Goal: Information Seeking & Learning: Learn about a topic

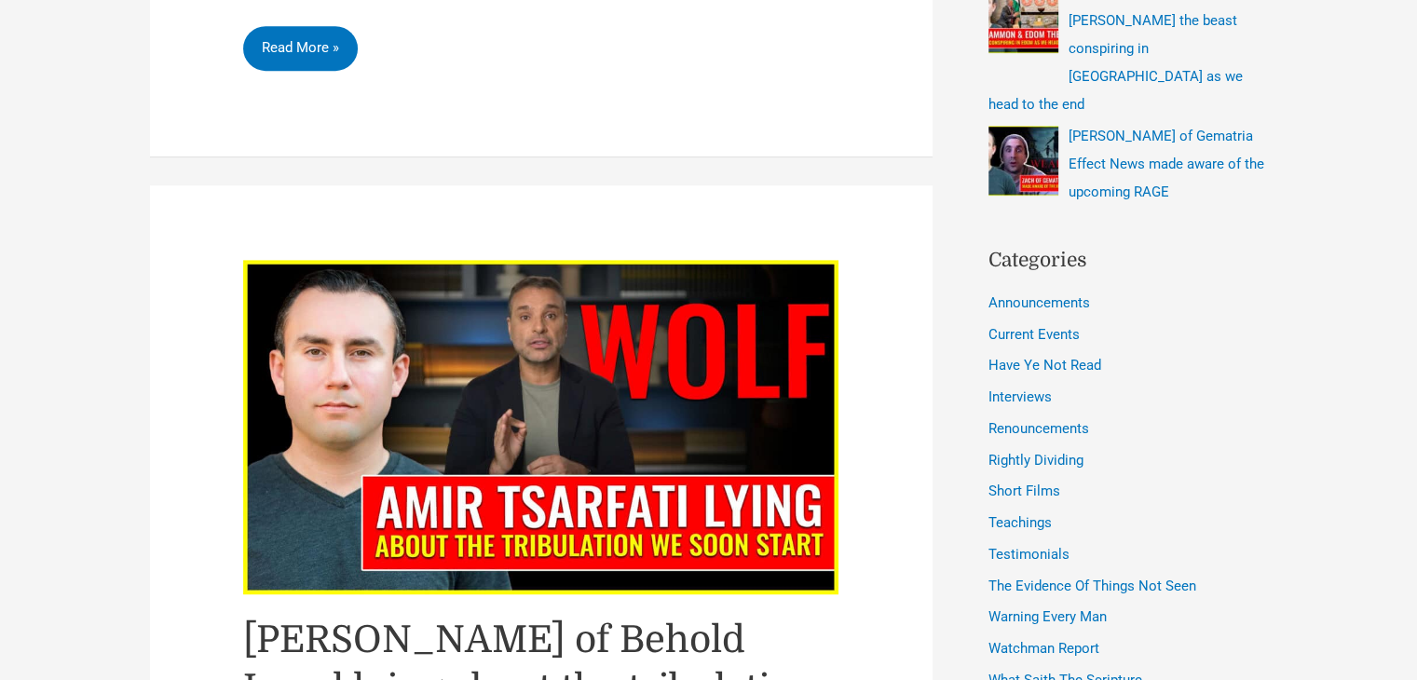
scroll to position [1524, 0]
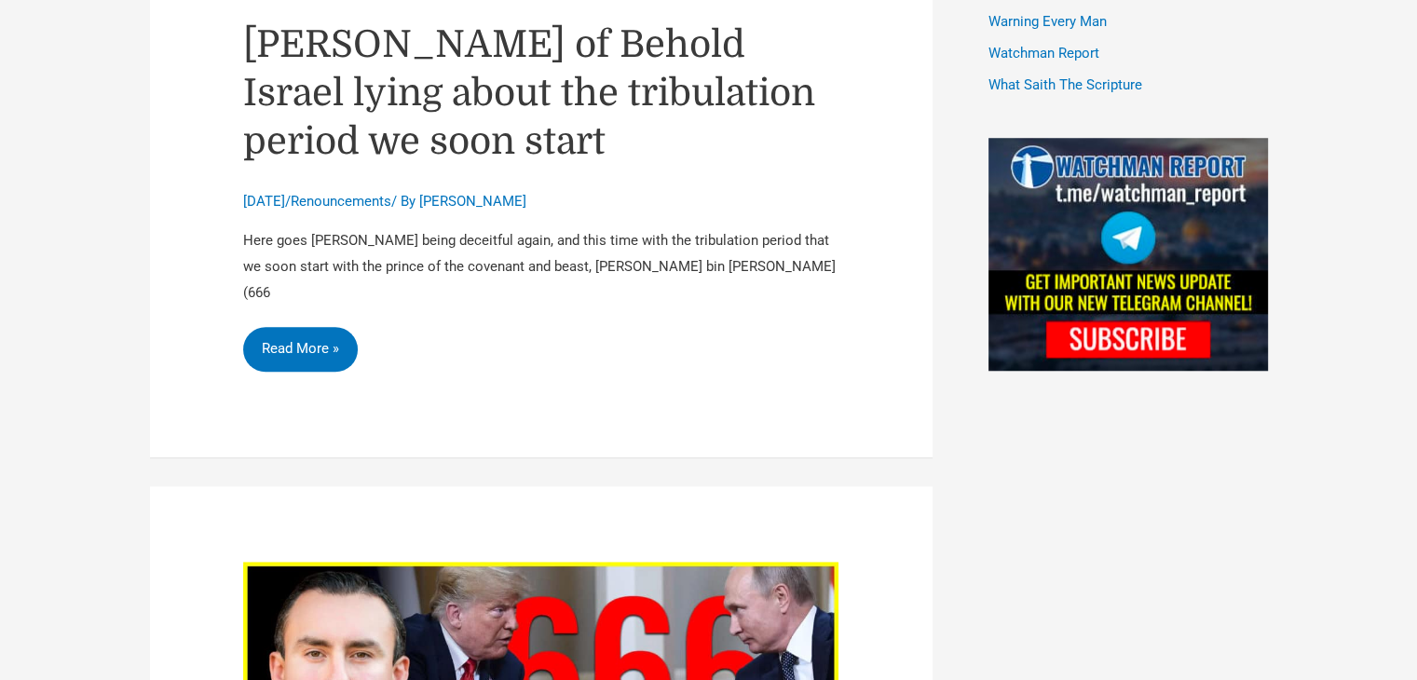
click at [644, 64] on link "[PERSON_NAME] of Behold Israel lying about the tribulation period we soon start" at bounding box center [529, 93] width 572 height 140
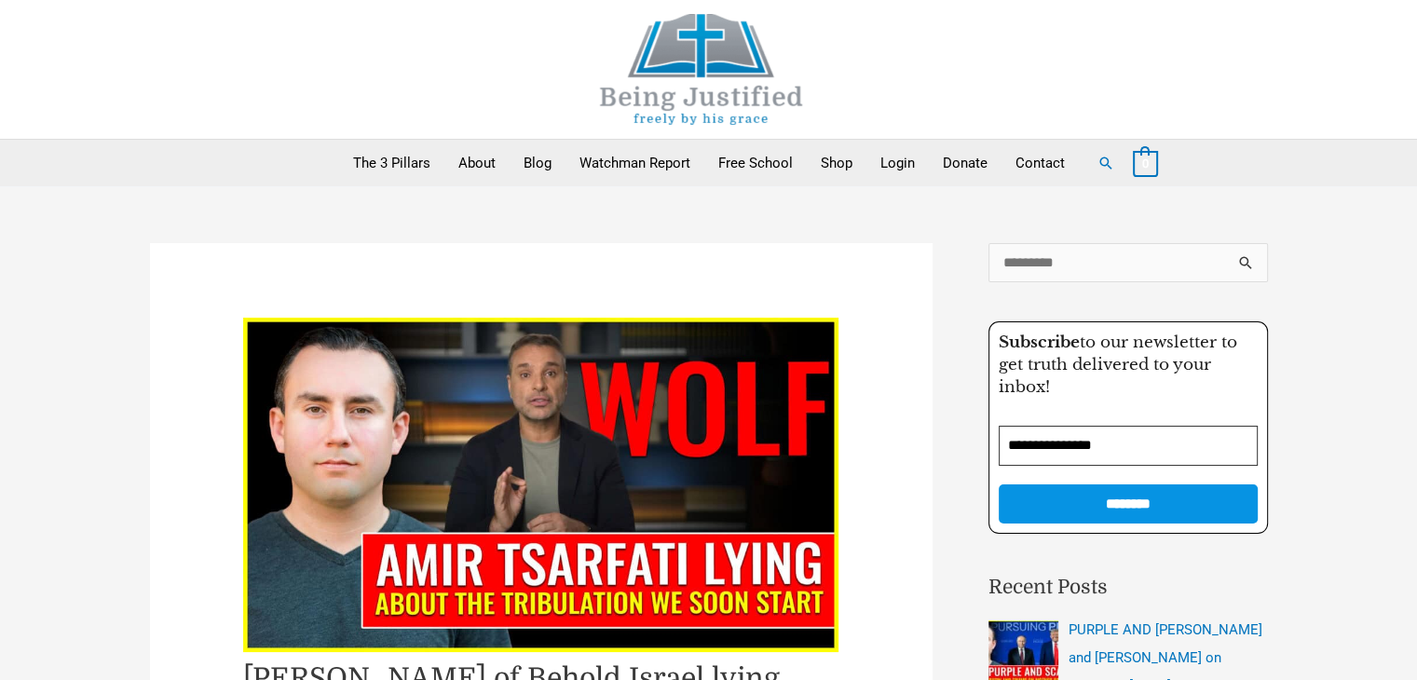
scroll to position [594, 0]
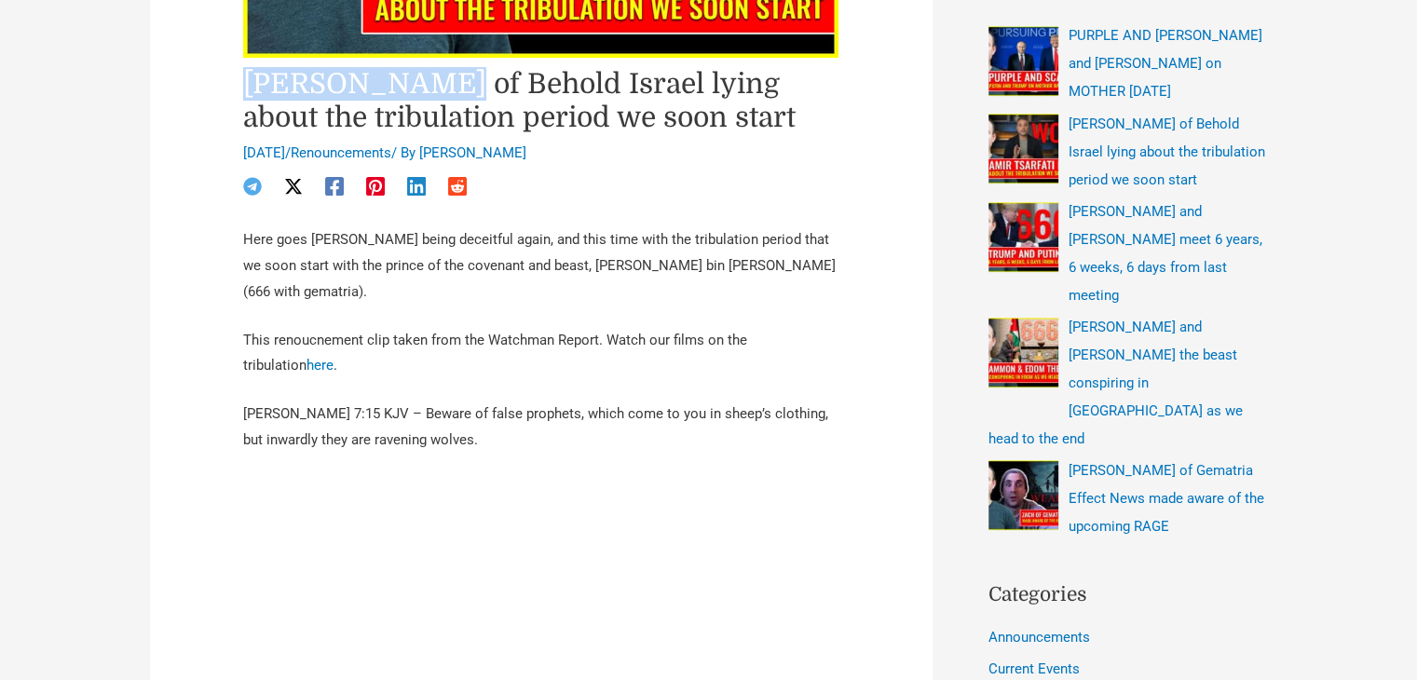
drag, startPoint x: 417, startPoint y: 87, endPoint x: 244, endPoint y: 87, distance: 173.2
click at [244, 87] on h1 "[PERSON_NAME] of Behold Israel lying about the tribulation period we soon start" at bounding box center [541, 100] width 596 height 67
copy h1 "Amir Tsarfati"
